Goal: Task Accomplishment & Management: Use online tool/utility

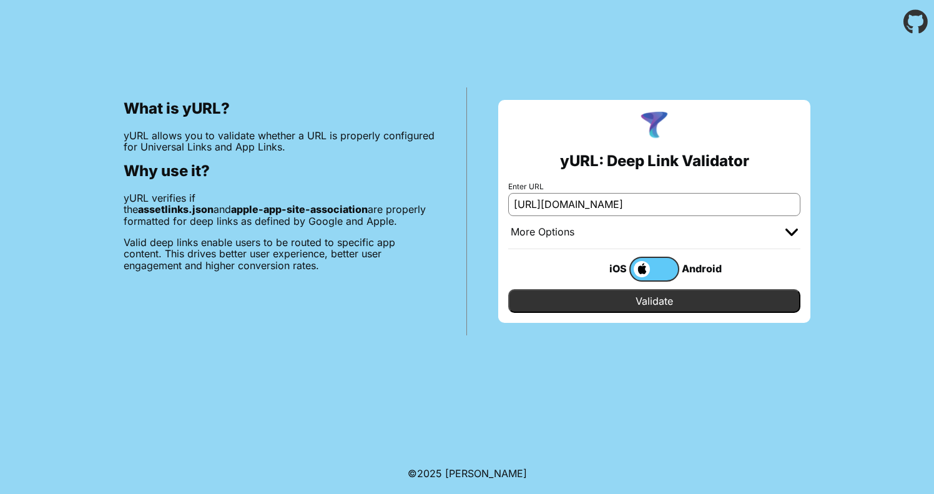
type input "[URL][DOMAIN_NAME]"
click at [659, 300] on input "Validate" at bounding box center [654, 301] width 292 height 24
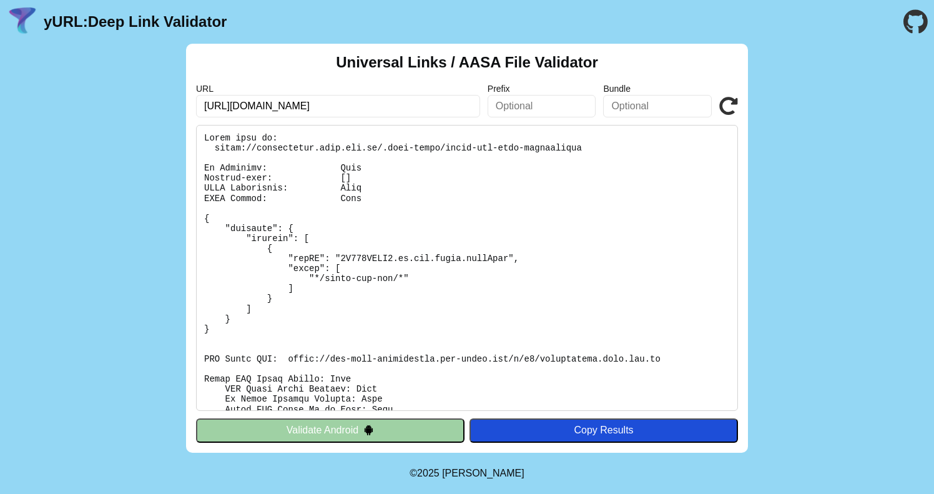
click at [630, 98] on input "text" at bounding box center [657, 106] width 109 height 22
click at [653, 109] on input "text" at bounding box center [657, 106] width 109 height 22
paste input "mm.com.yatha.atomBeta"
type input "mm.com.yatha.atomBeta"
click at [730, 105] on icon at bounding box center [729, 106] width 19 height 19
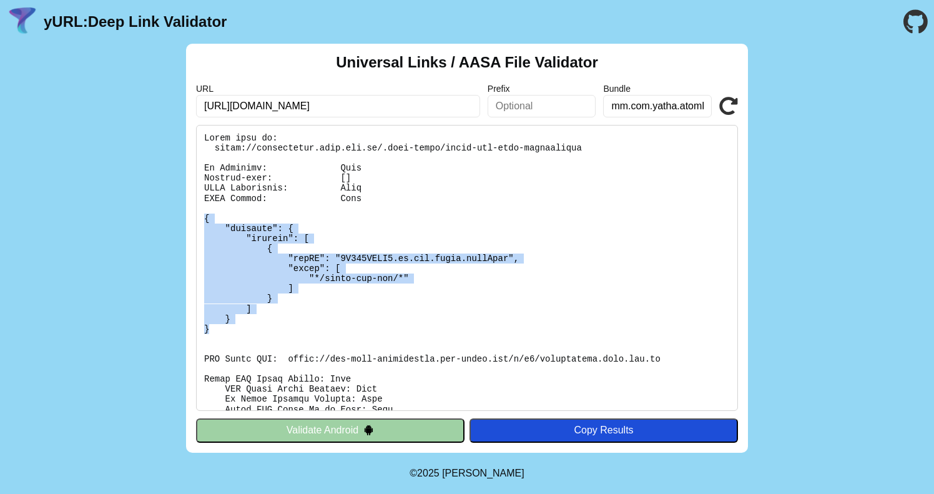
drag, startPoint x: 215, startPoint y: 326, endPoint x: 191, endPoint y: 216, distance: 112.5
click at [191, 216] on div "Universal Links / AASA File Validator URL https://yathastgapi.atom.com.mm/.well…" at bounding box center [467, 248] width 562 height 409
copy pre "{ "applinks": { "details": [ { "appID": "9G563PRJX9.mm.com.yatha.atomBeta", "pa…"
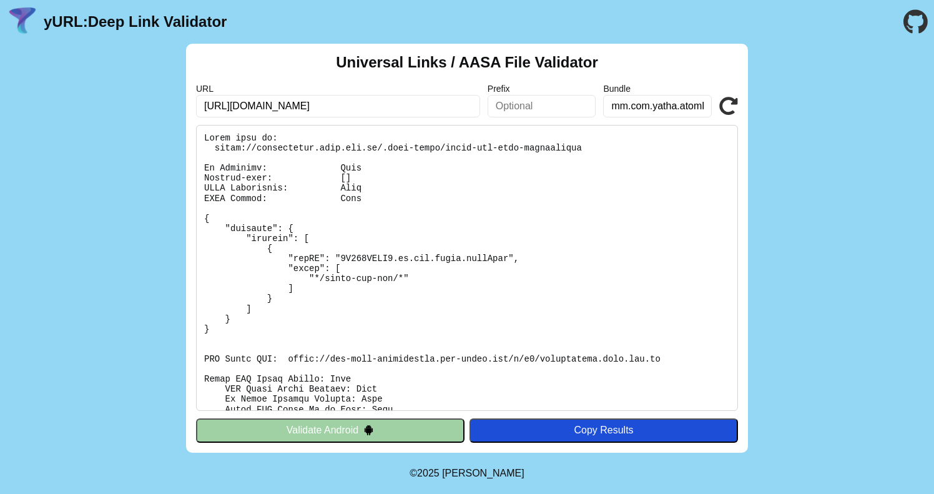
click at [407, 107] on input "[URL][DOMAIN_NAME]" at bounding box center [338, 106] width 284 height 22
paste input "api-yatha"
type input "https://api-yatha.atom.com.mm/.well-known/apple-app-site-association"
click at [731, 104] on icon at bounding box center [729, 106] width 19 height 19
click at [660, 102] on input "mm.com.yatha.atomBeta" at bounding box center [657, 106] width 109 height 22
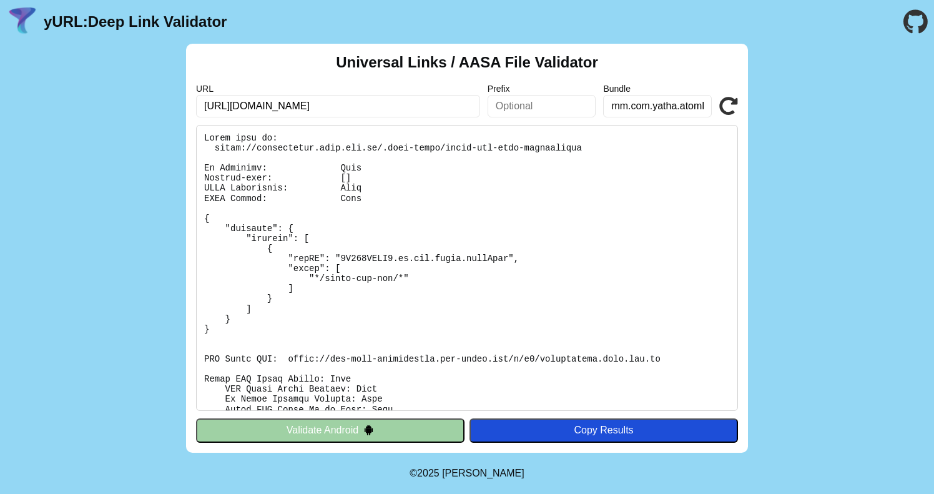
click at [671, 107] on input "mm.com.yatha.atomBeta" at bounding box center [657, 106] width 109 height 22
click at [360, 106] on input "https://api-yatha.atom.com.mm/.well-known/apple-app-site-association" at bounding box center [338, 106] width 284 height 22
click at [728, 107] on icon at bounding box center [729, 106] width 19 height 19
